Goal: Information Seeking & Learning: Learn about a topic

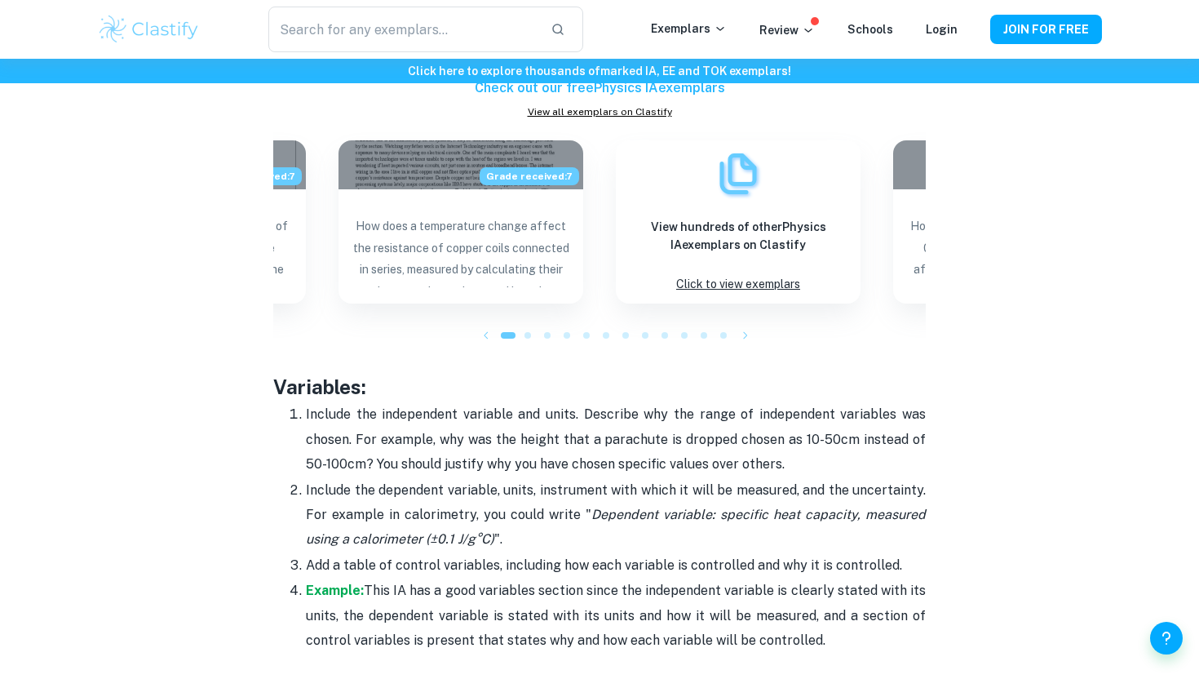
scroll to position [2469, 0]
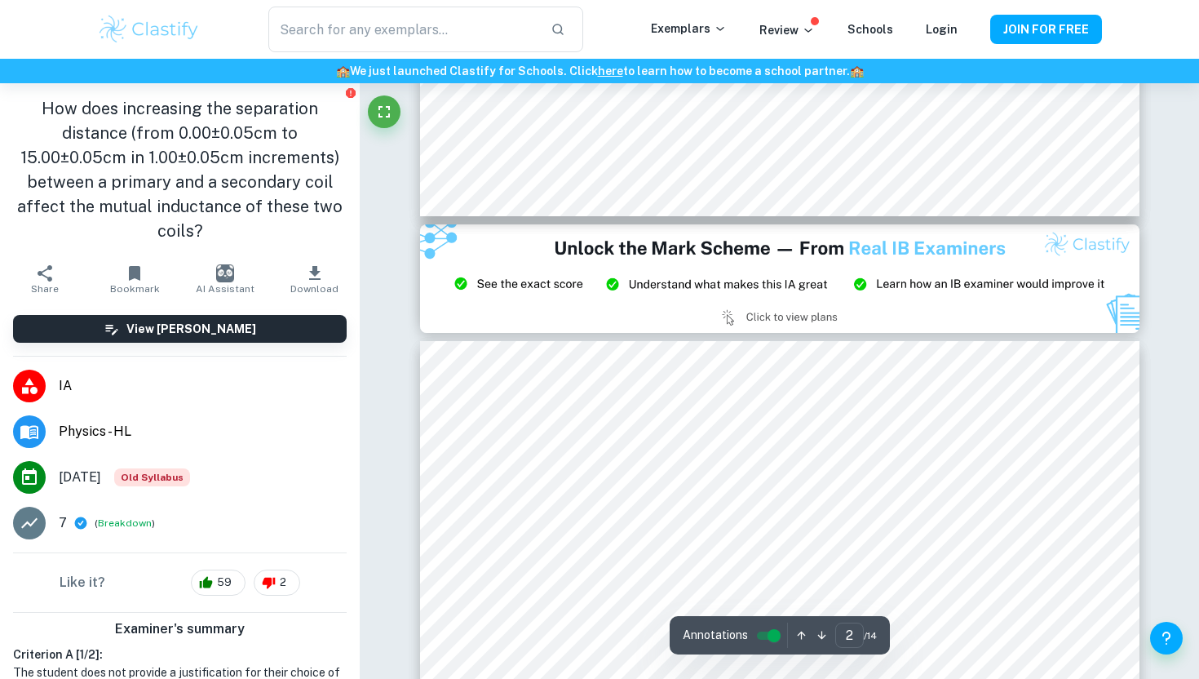
type input "3"
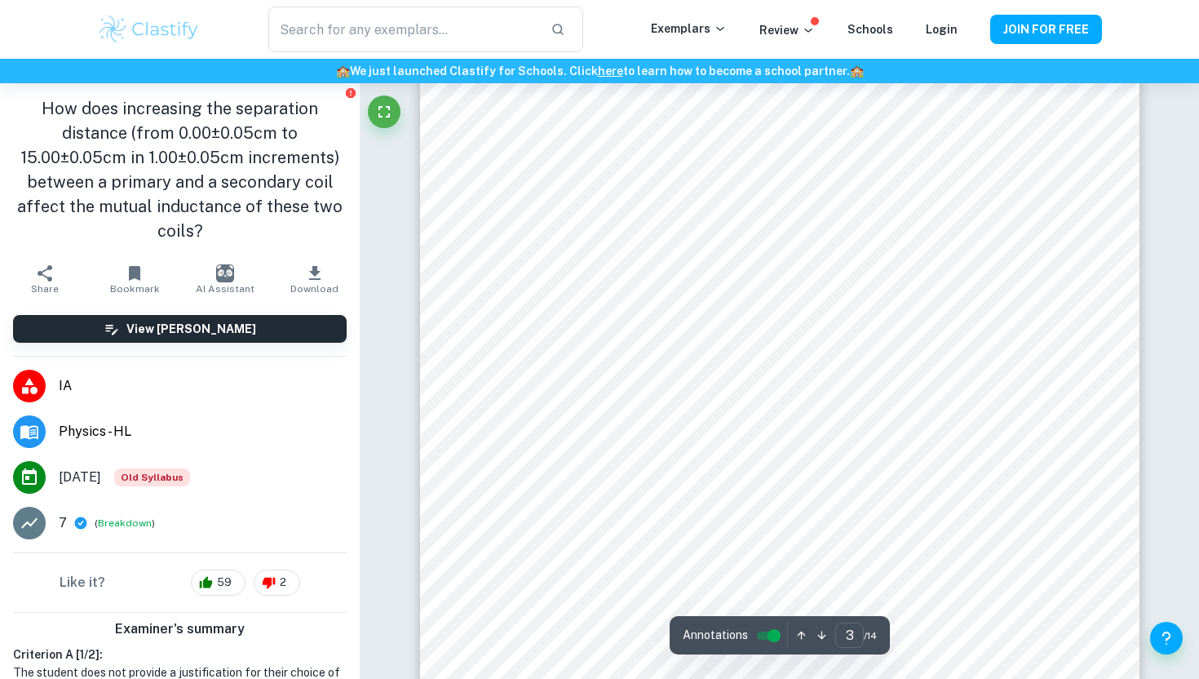
scroll to position [2522, 0]
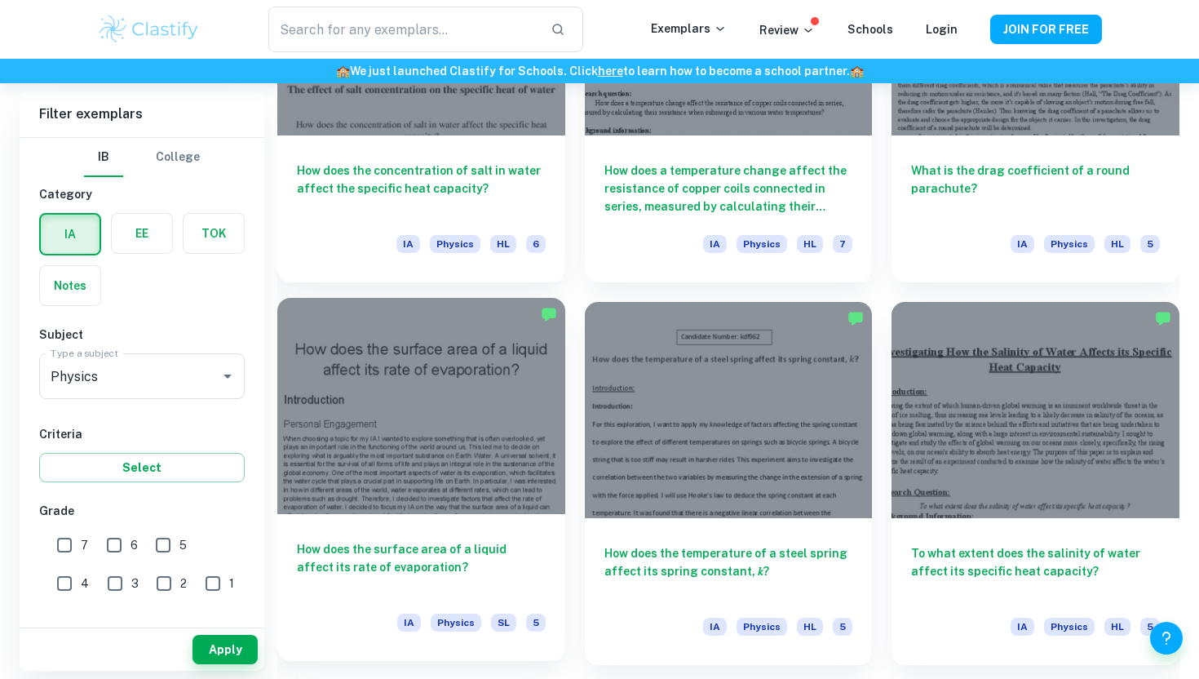
scroll to position [5967, 0]
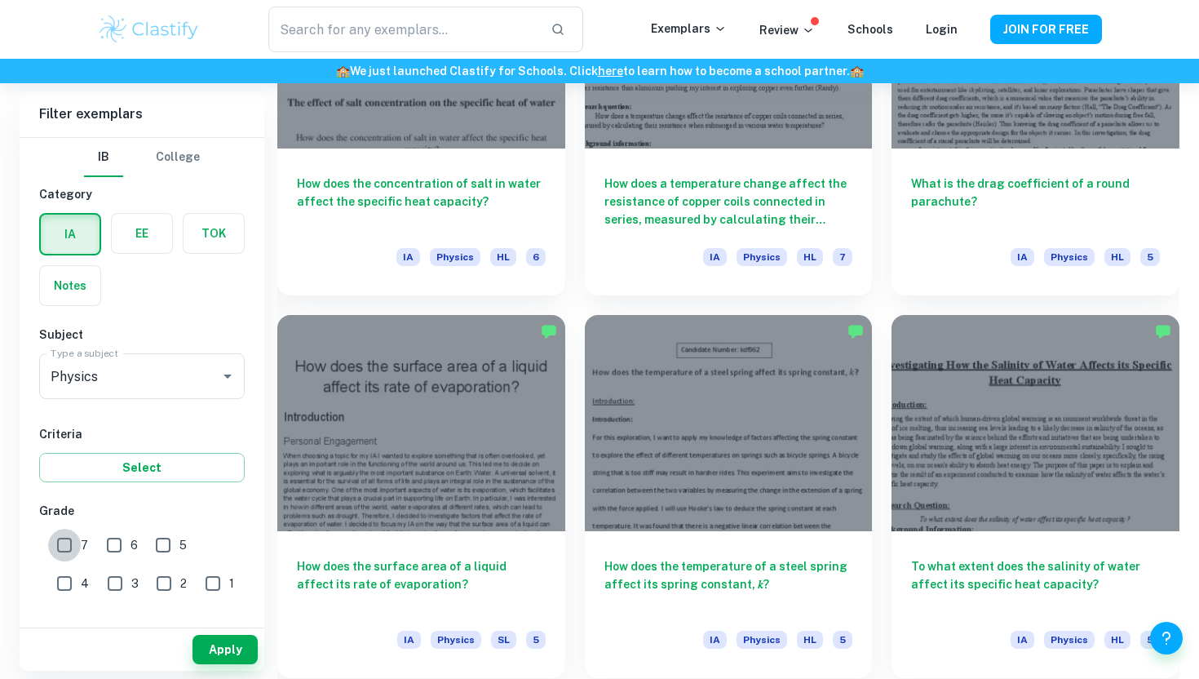
click at [69, 554] on input "7" at bounding box center [64, 545] width 33 height 33
checkbox input "true"
click at [232, 655] on button "Apply" at bounding box center [225, 649] width 65 height 29
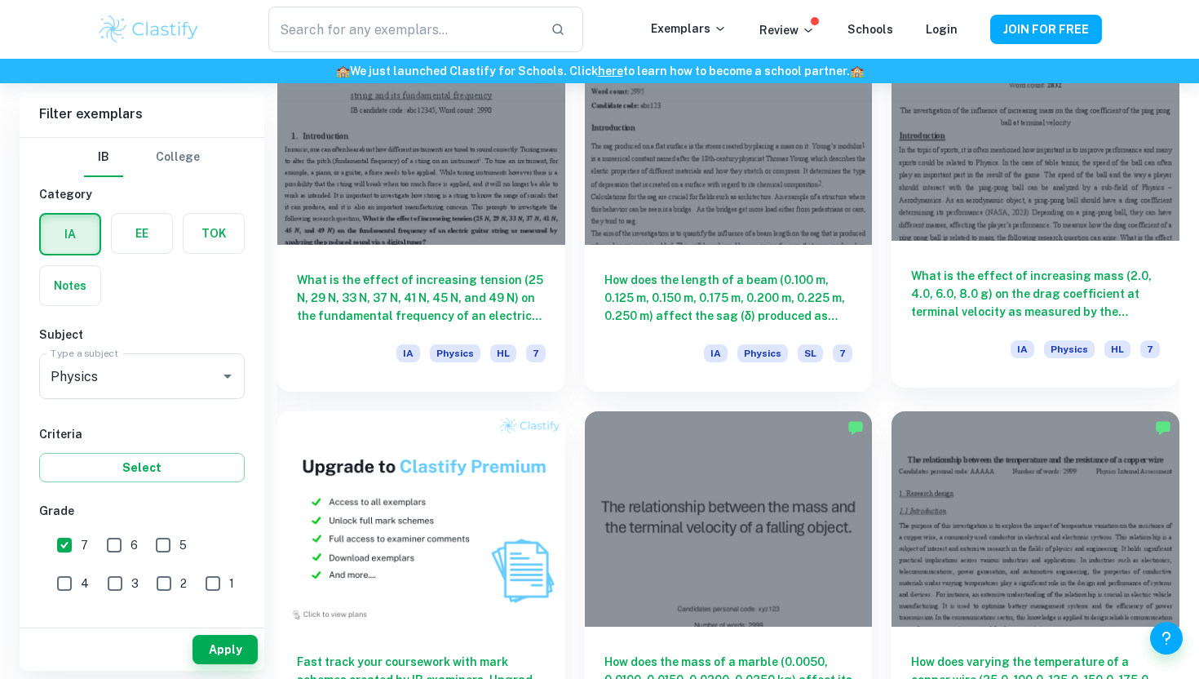
scroll to position [959, 0]
